Goal: Book appointment/travel/reservation

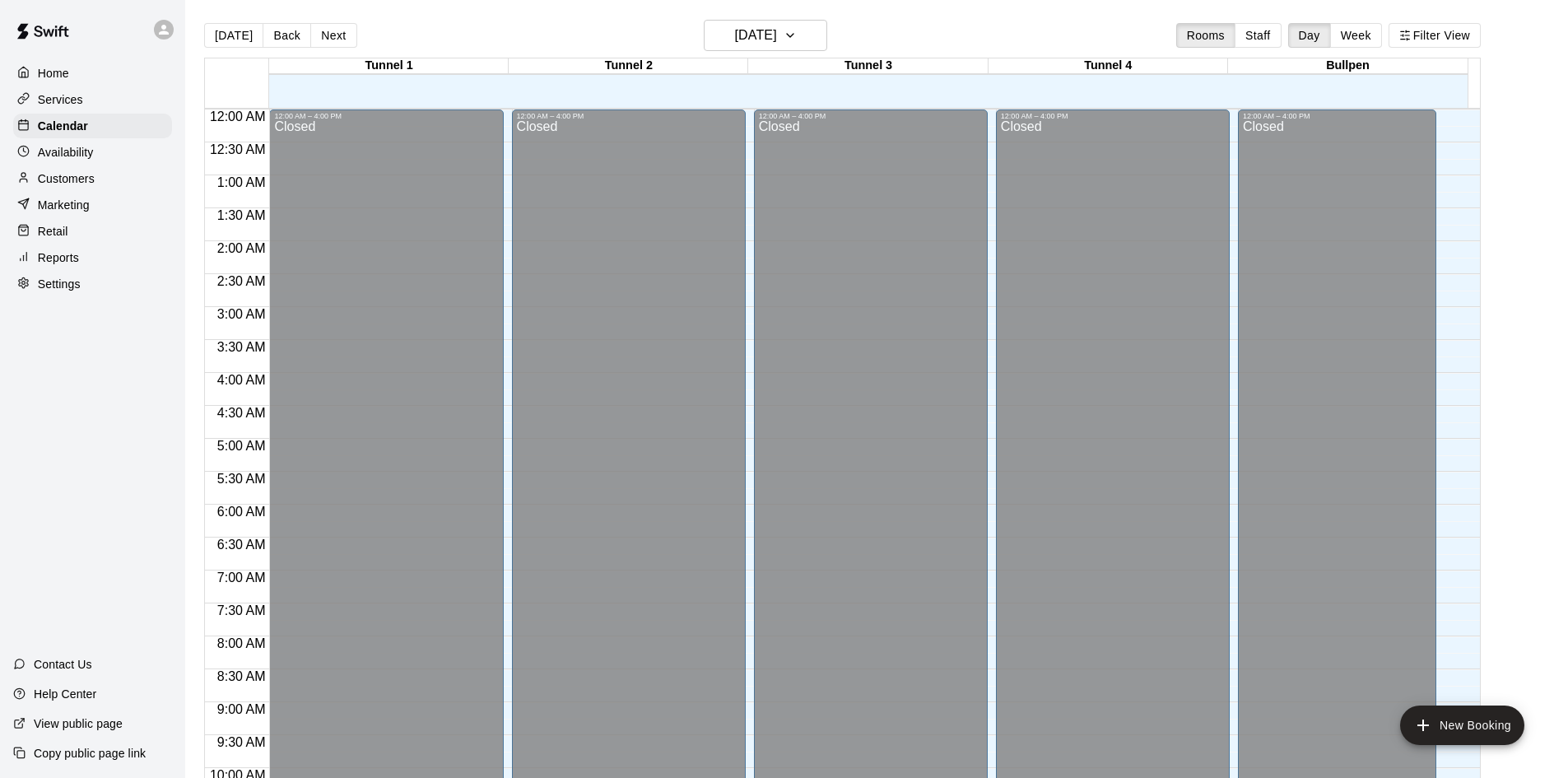
scroll to position [844, 0]
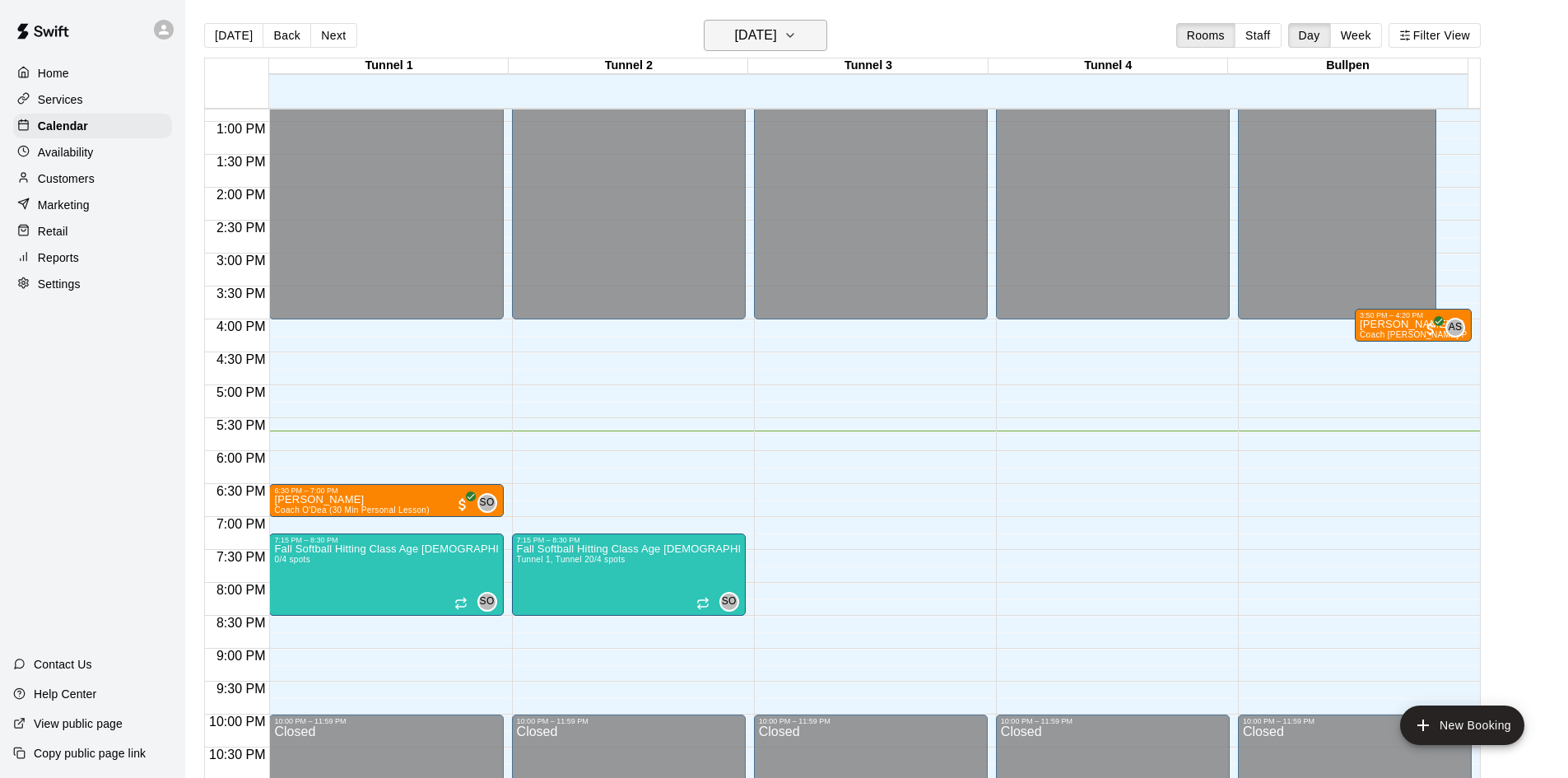
click at [768, 29] on h6 "[DATE]" at bounding box center [756, 35] width 42 height 23
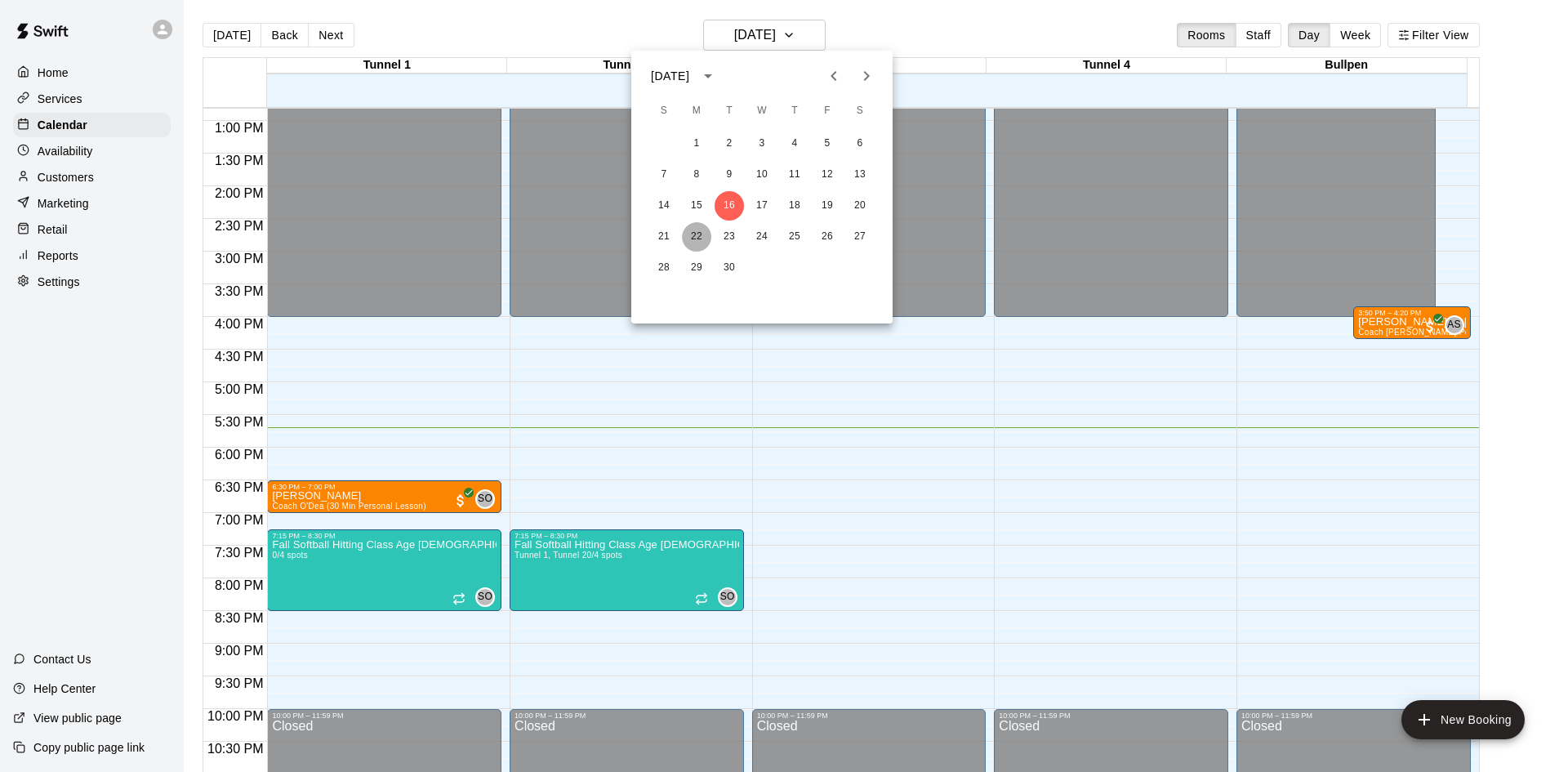
click at [690, 233] on button "22" at bounding box center [696, 237] width 29 height 29
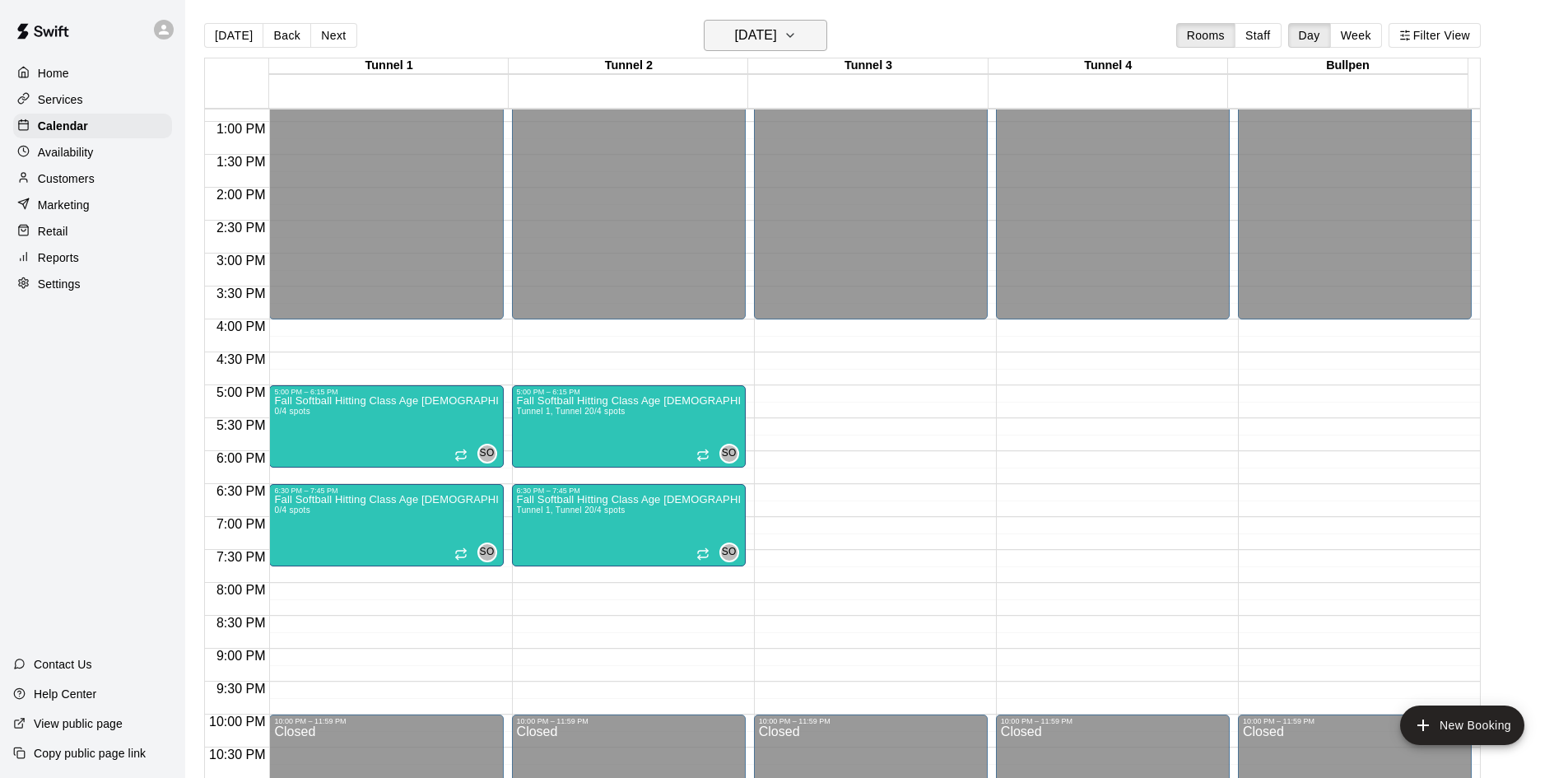
click at [772, 45] on h6 "Monday Sep 22" at bounding box center [756, 35] width 42 height 23
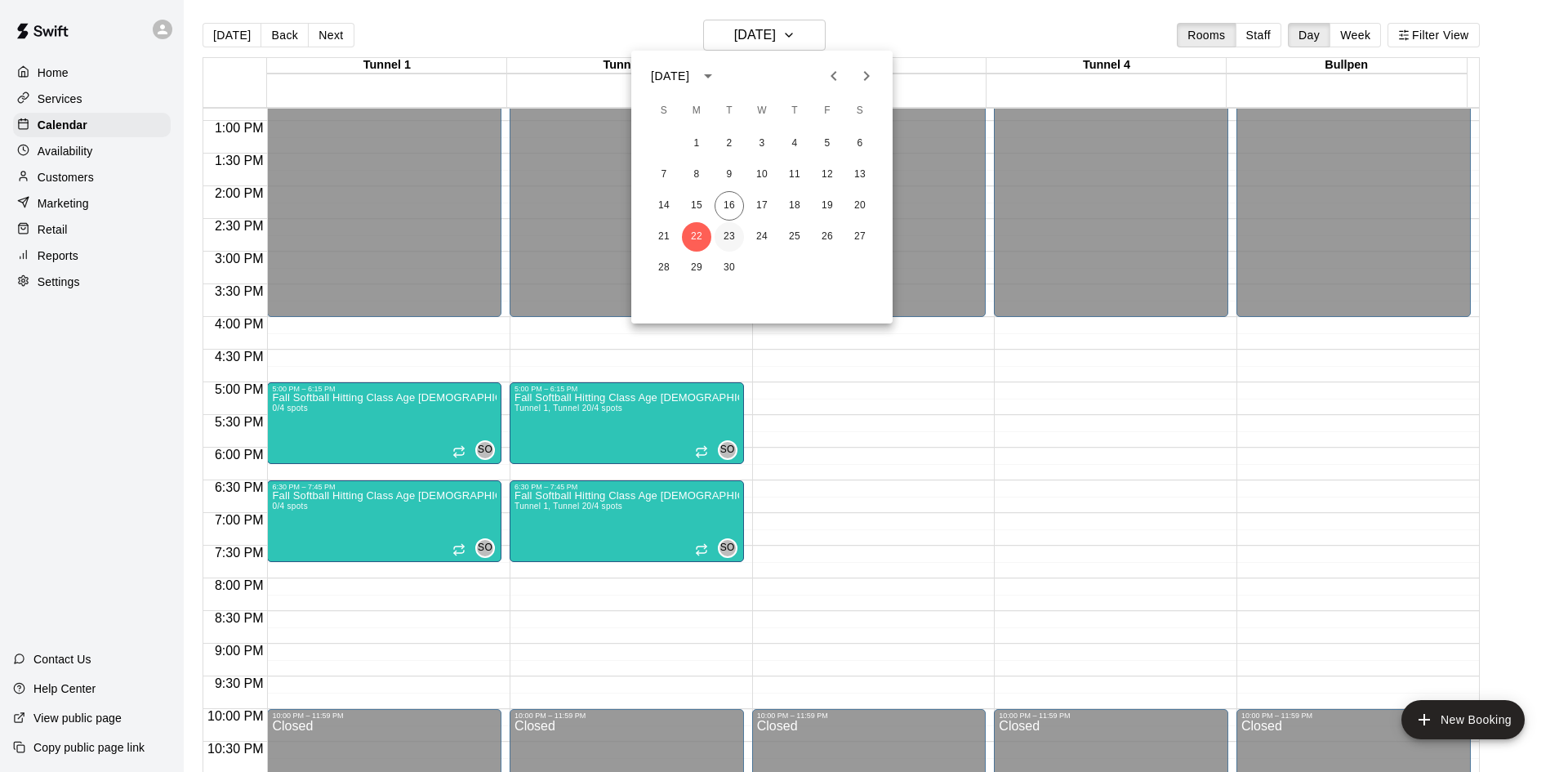
click at [734, 228] on button "23" at bounding box center [729, 237] width 29 height 29
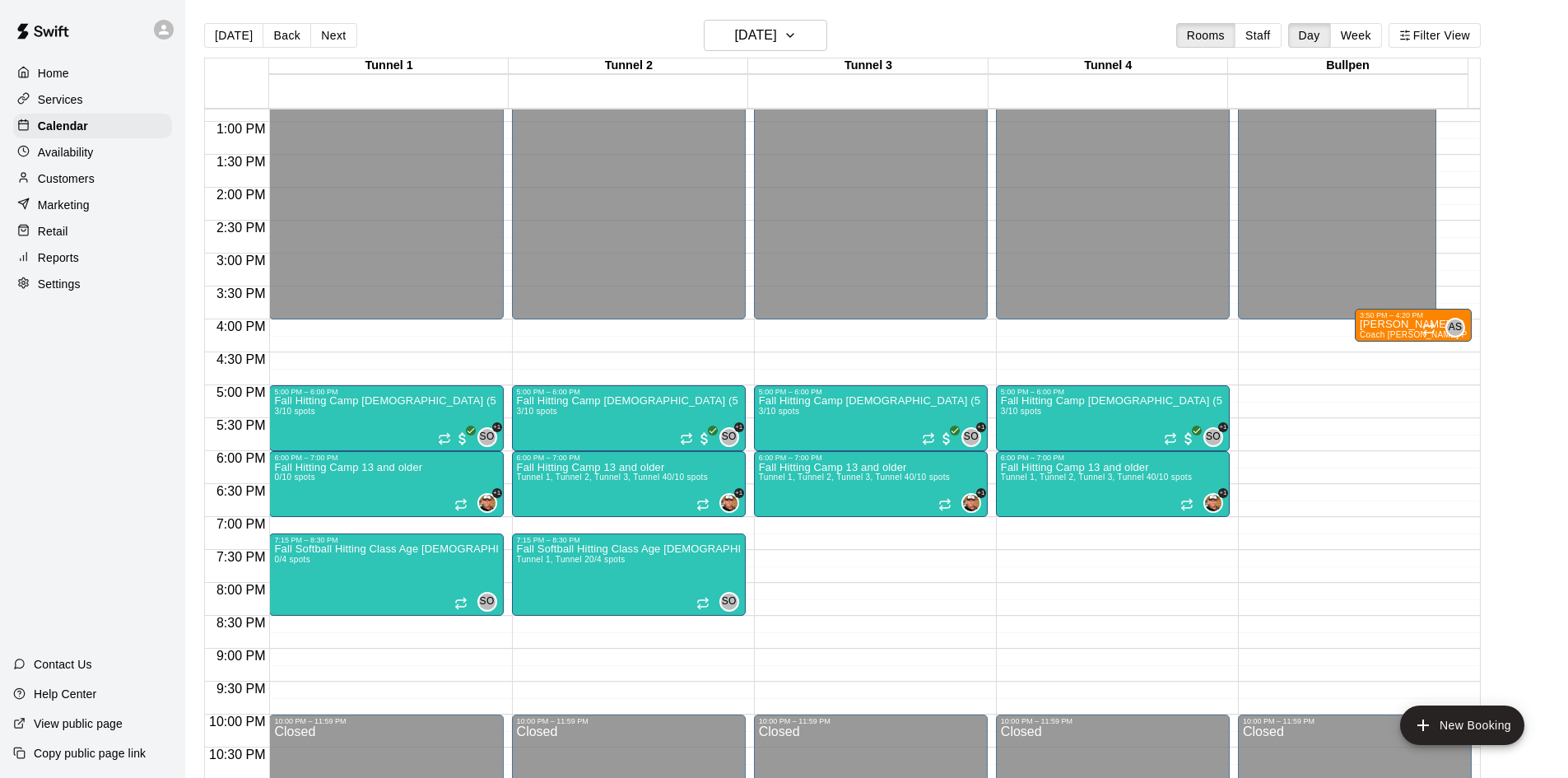
click at [752, 52] on div "Today Back Next Tuesday Sep 23 Rooms Staff Day Week Filter View" at bounding box center [842, 38] width 1276 height 38
click at [767, 37] on h6 "Tuesday Sep 23" at bounding box center [756, 35] width 42 height 23
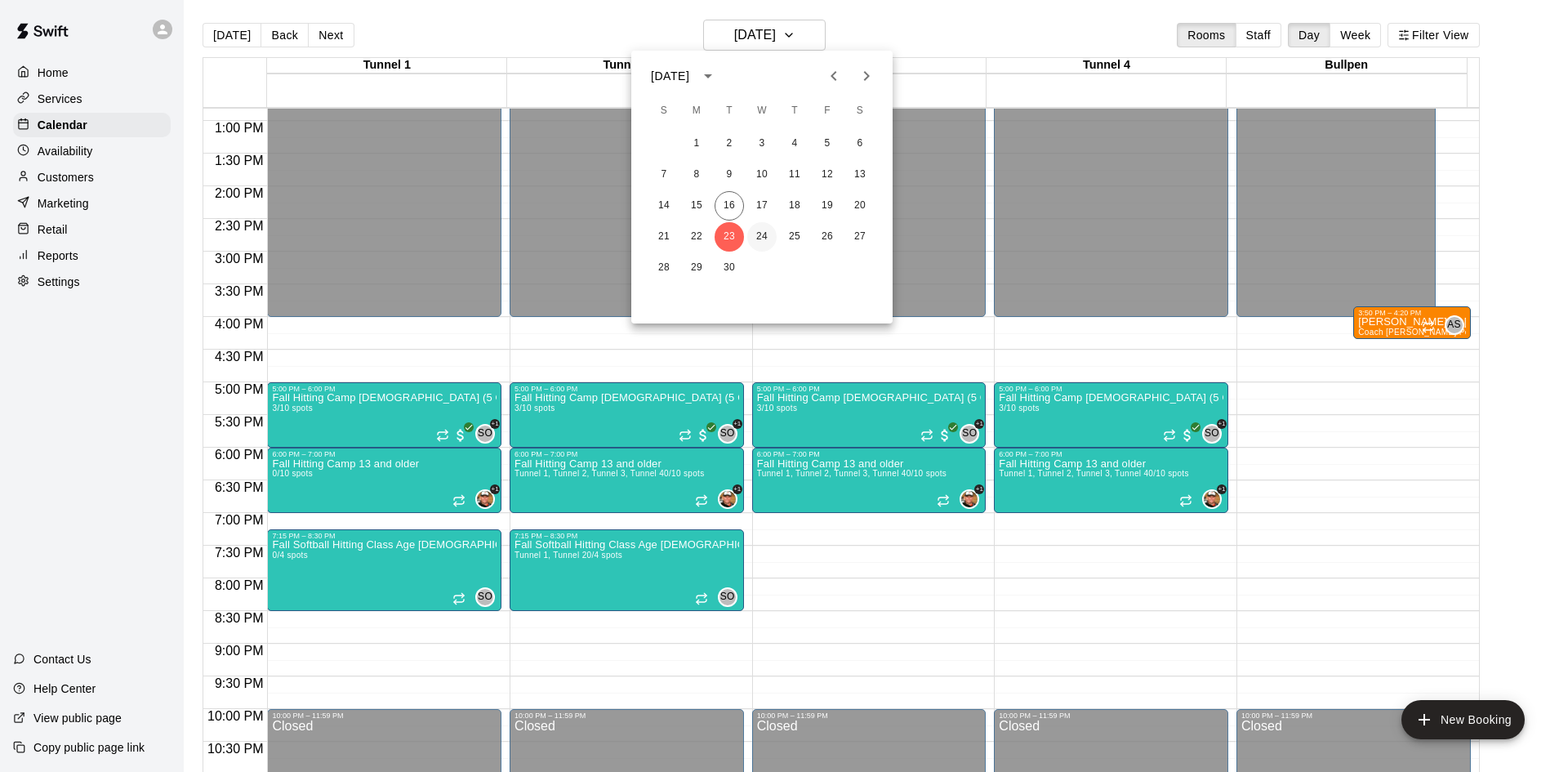
click at [761, 232] on button "24" at bounding box center [762, 237] width 29 height 29
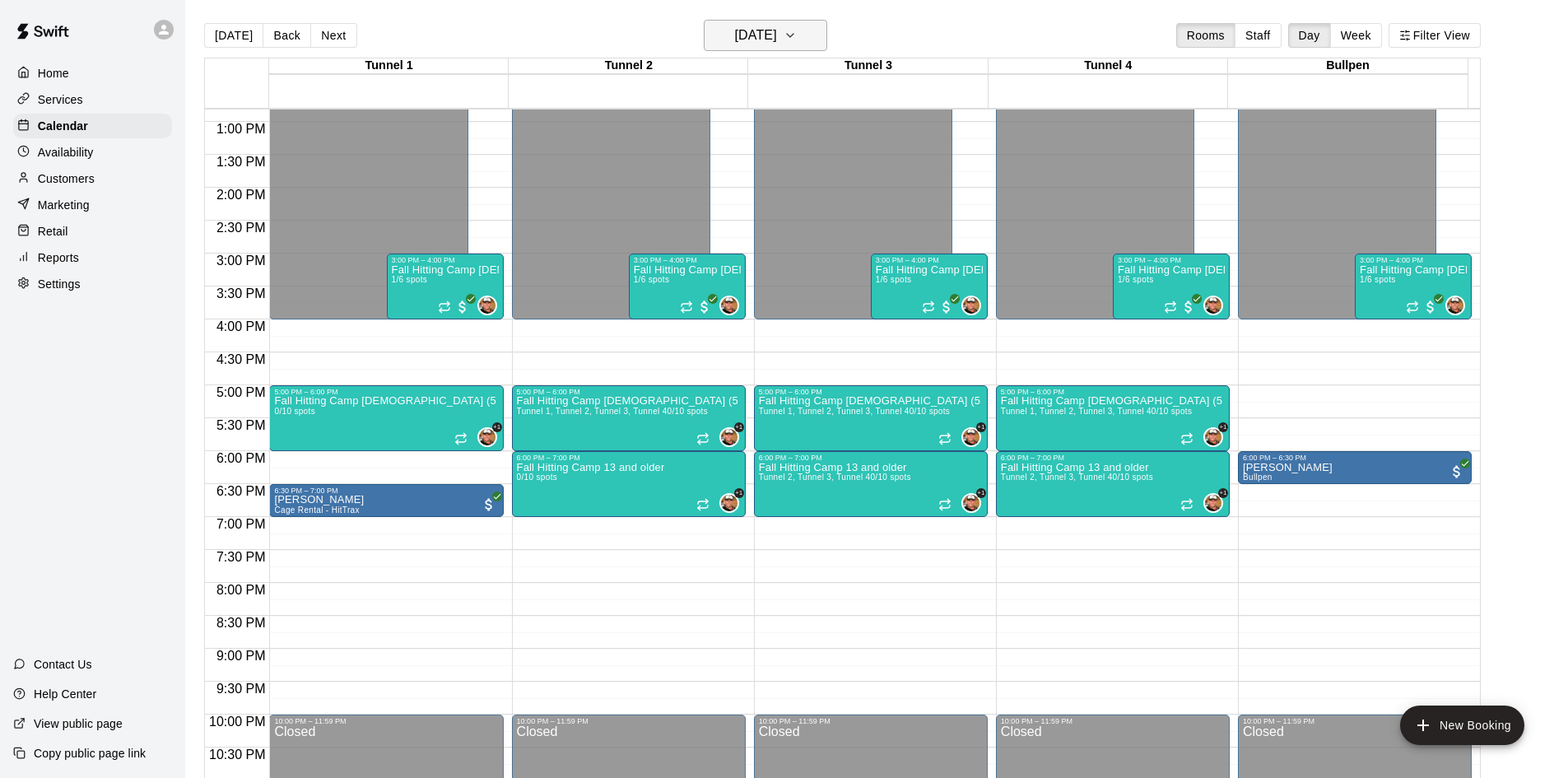
click at [761, 30] on h6 "Wednesday Sep 24" at bounding box center [756, 35] width 42 height 23
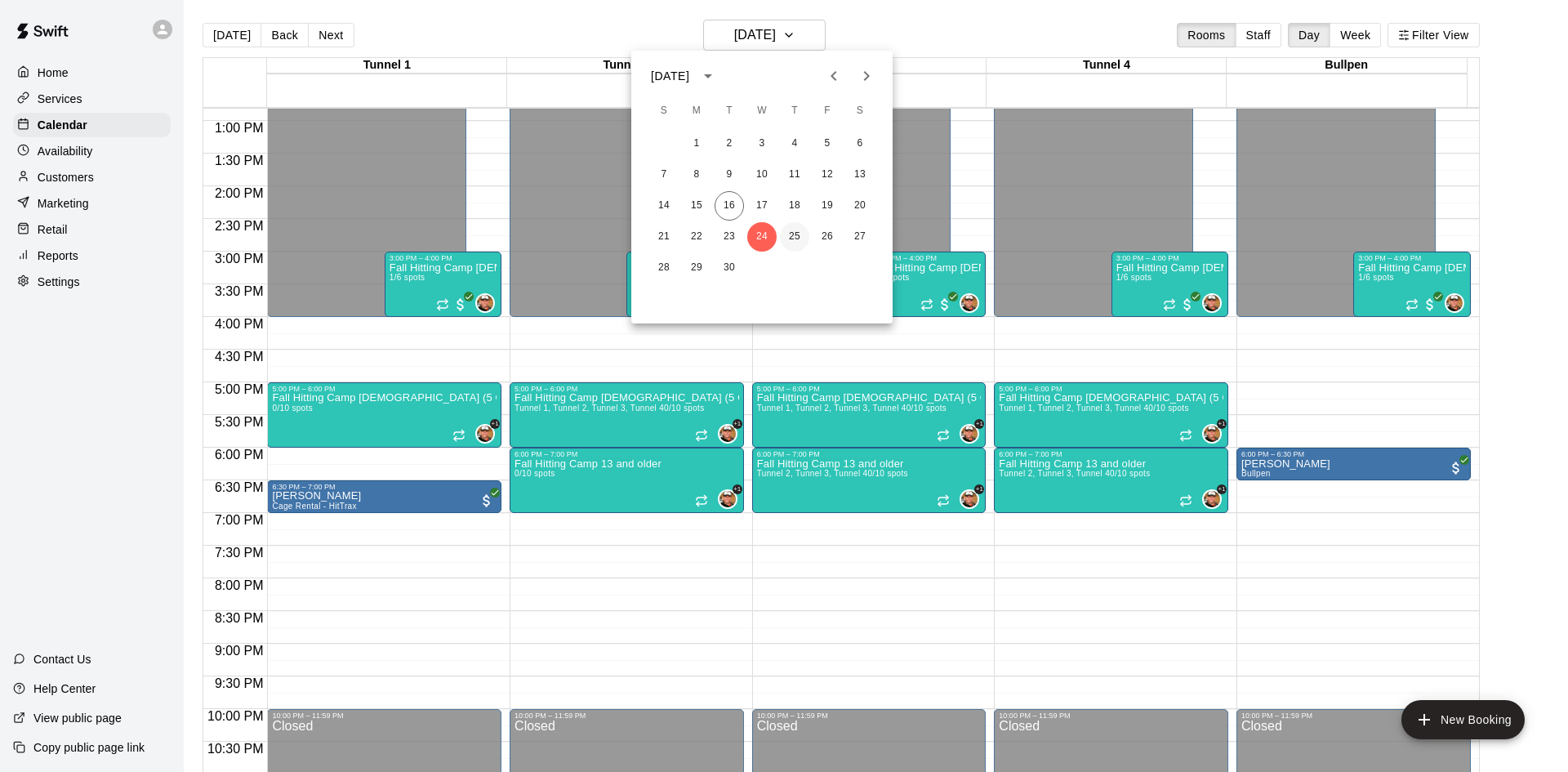
click at [788, 233] on button "25" at bounding box center [794, 237] width 29 height 29
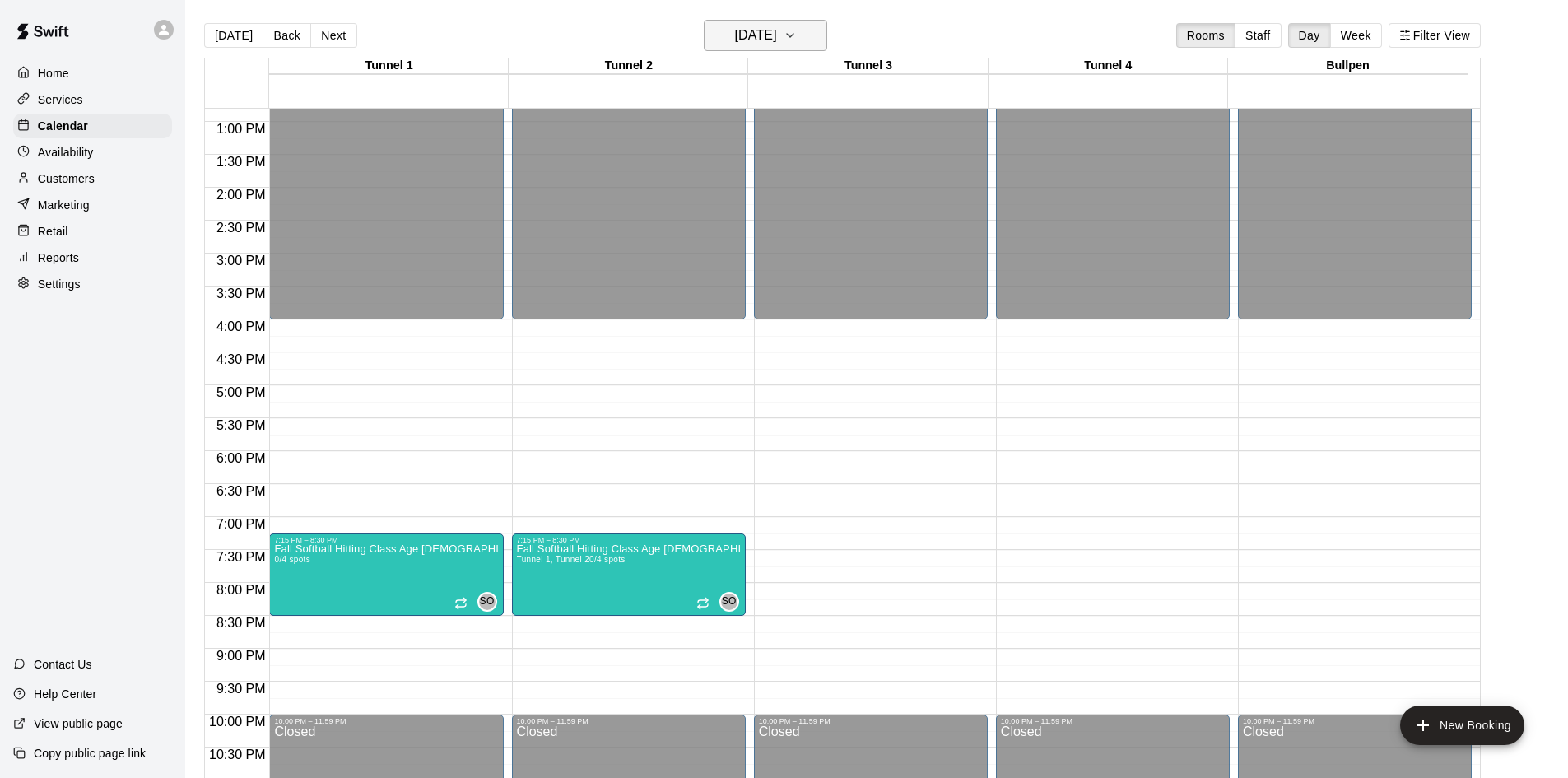
click at [777, 39] on h6 "Thursday Sep 25" at bounding box center [756, 35] width 42 height 23
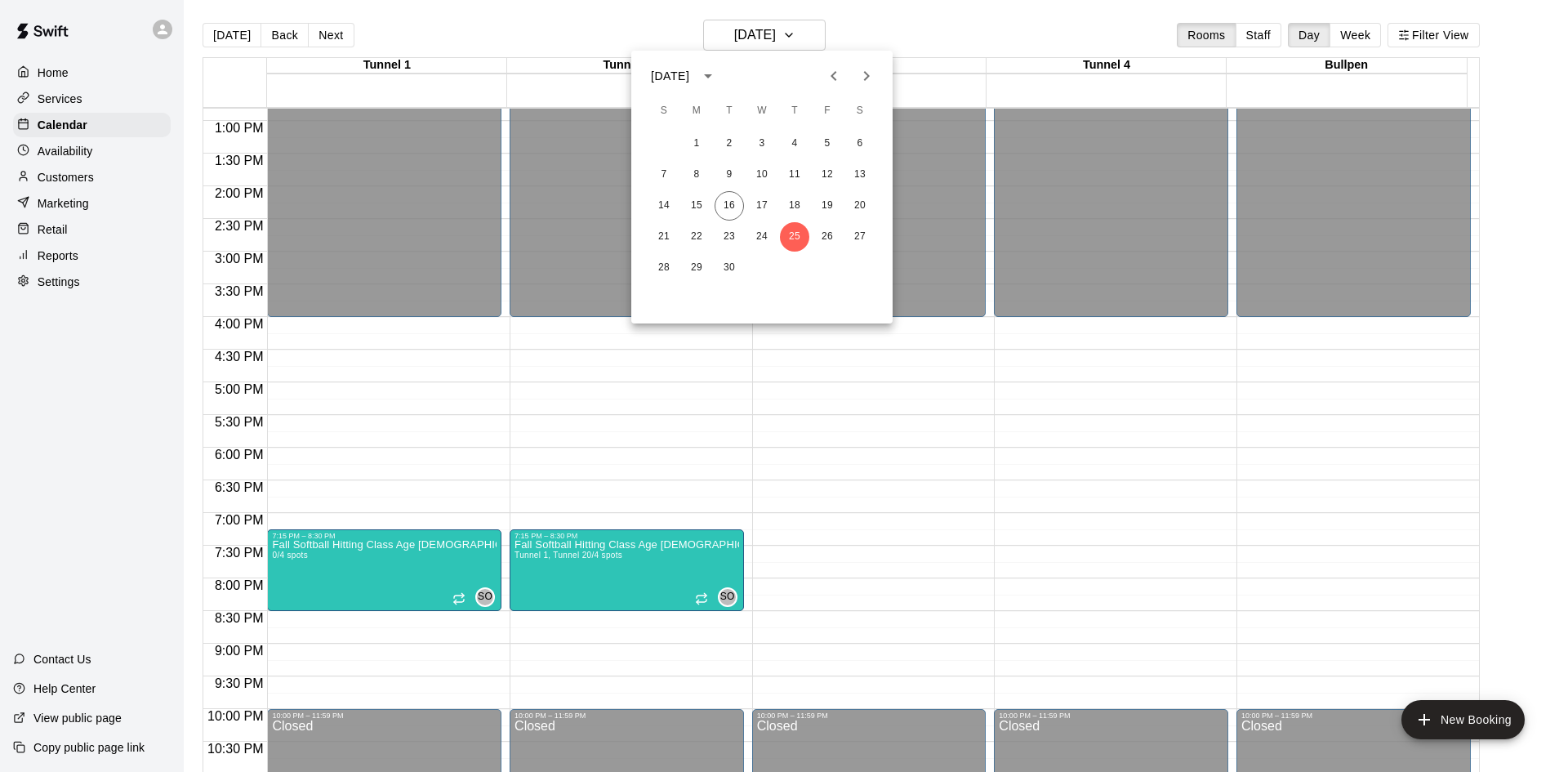
click at [246, 44] on div at bounding box center [784, 386] width 1568 height 772
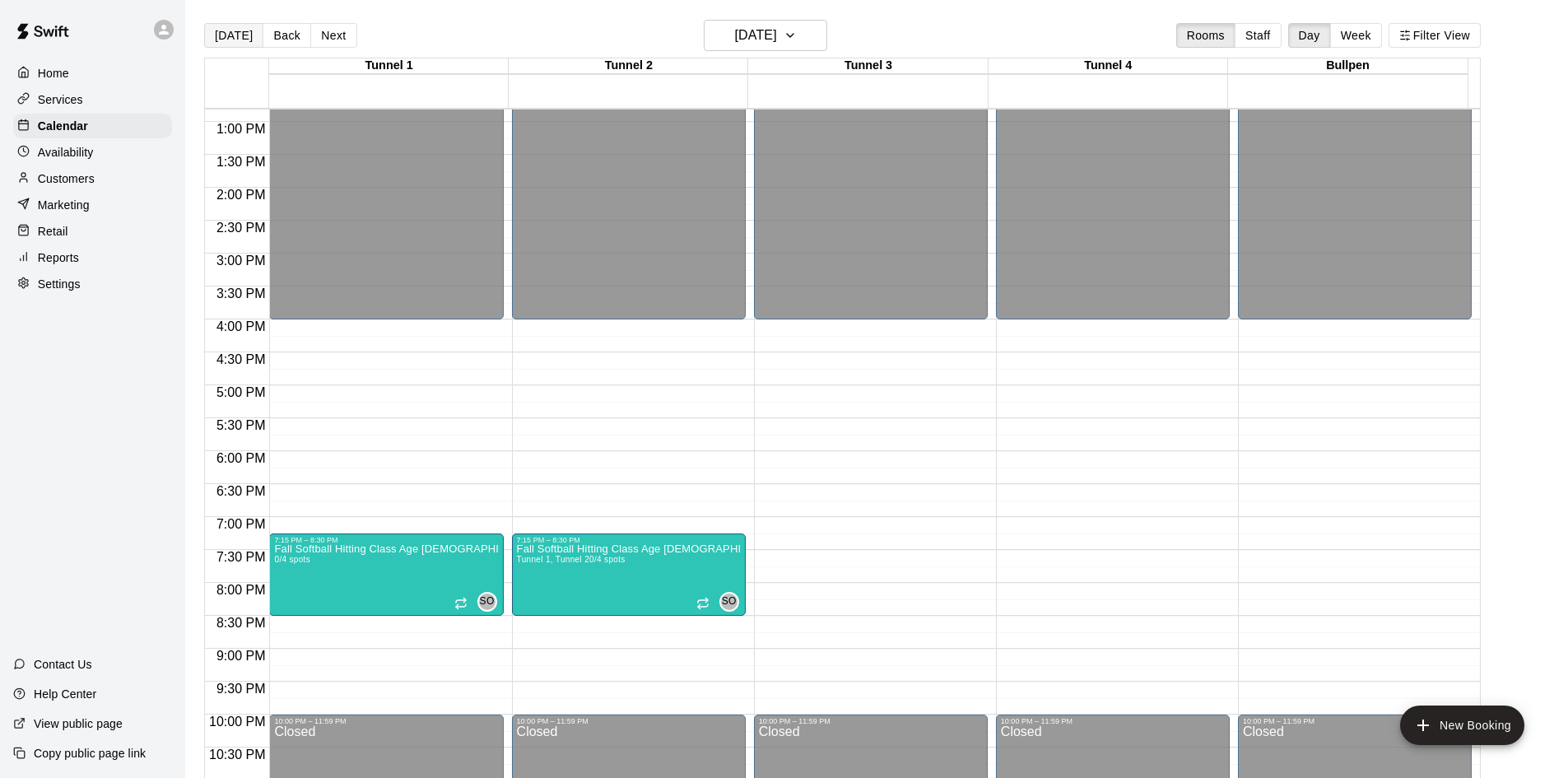
click at [248, 39] on button "[DATE]" at bounding box center [234, 35] width 59 height 25
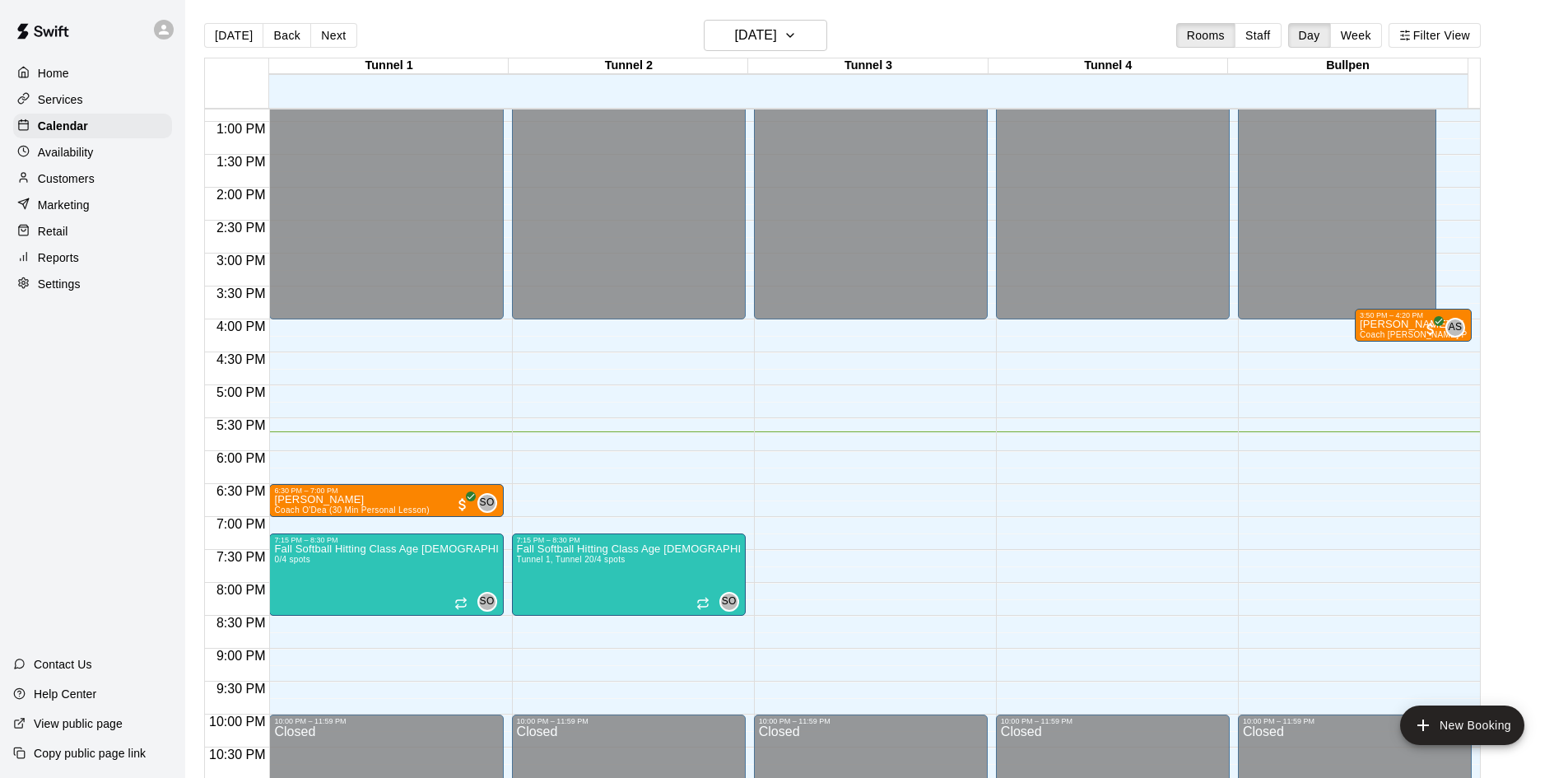
click at [1521, 58] on main "[DATE] Back [DATE][DATE] Rooms Staff Day Week Filter View Tunnel 1 16 [GEOGRAPH…" at bounding box center [877, 408] width 1369 height 778
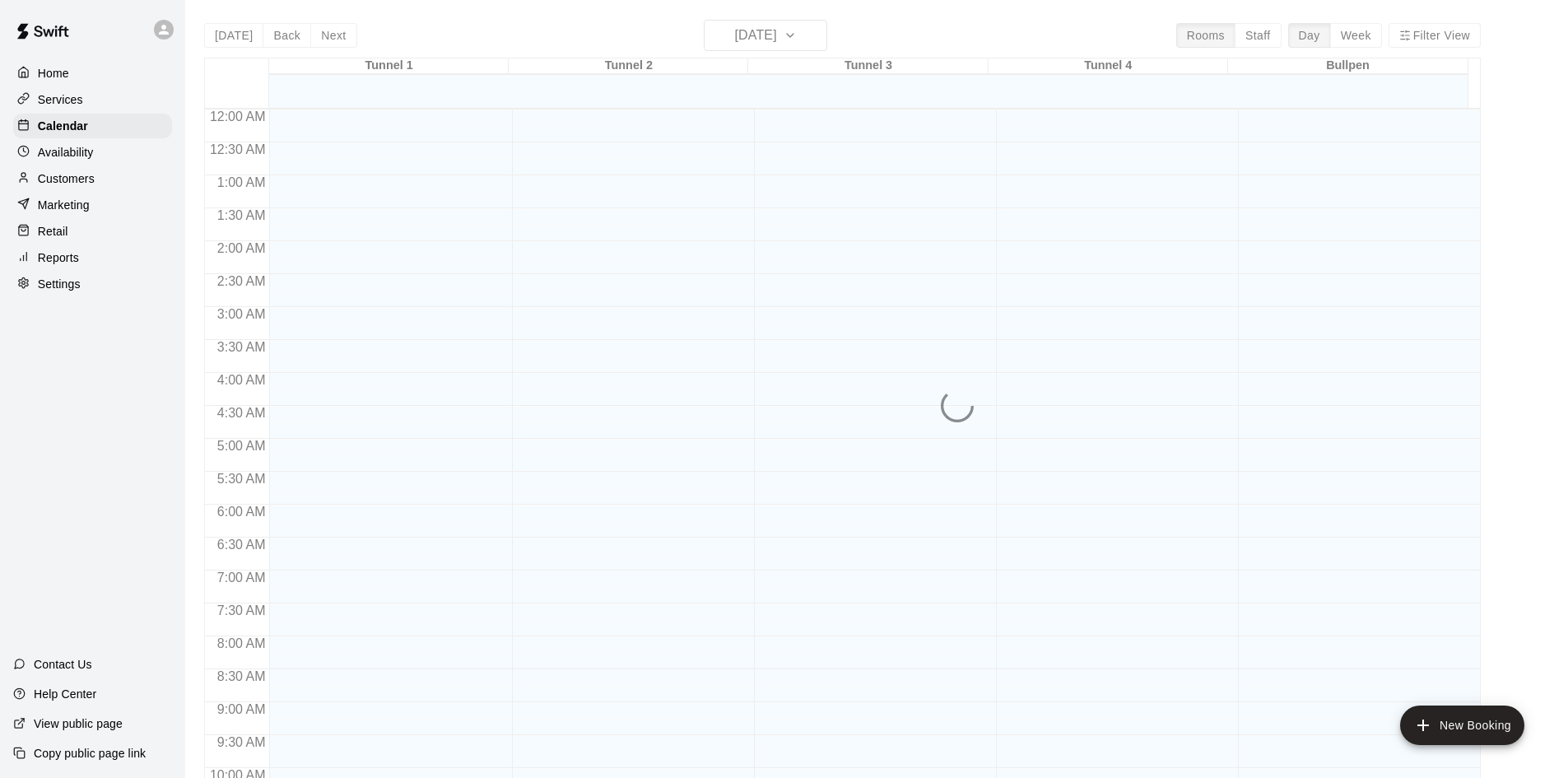
scroll to position [844, 0]
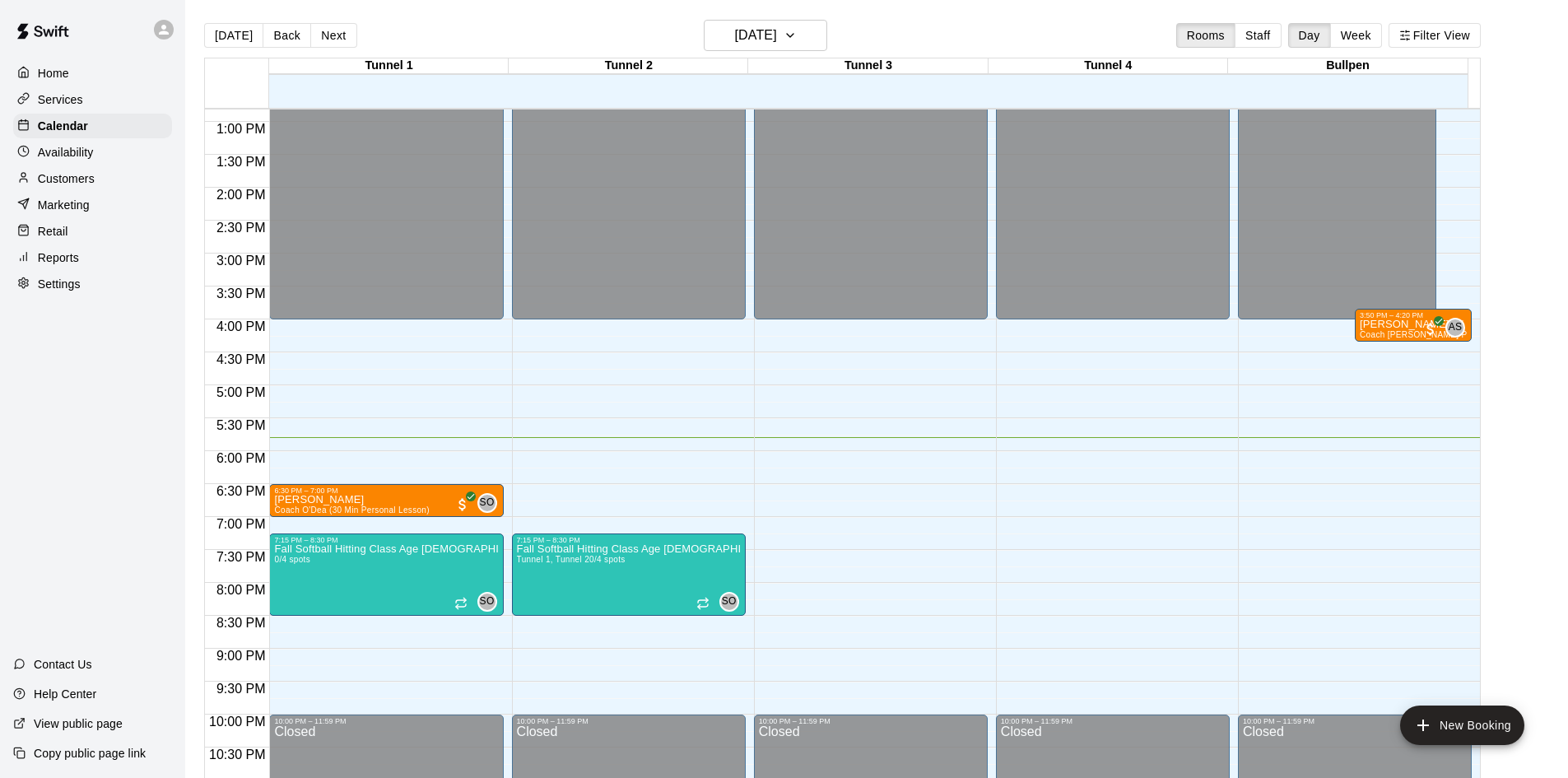
click at [1554, 108] on main "[DATE] Back [DATE][DATE] Rooms Staff Day Week Filter View Tunnel 1 16 [GEOGRAPH…" at bounding box center [877, 408] width 1369 height 778
